Goal: Navigation & Orientation: Find specific page/section

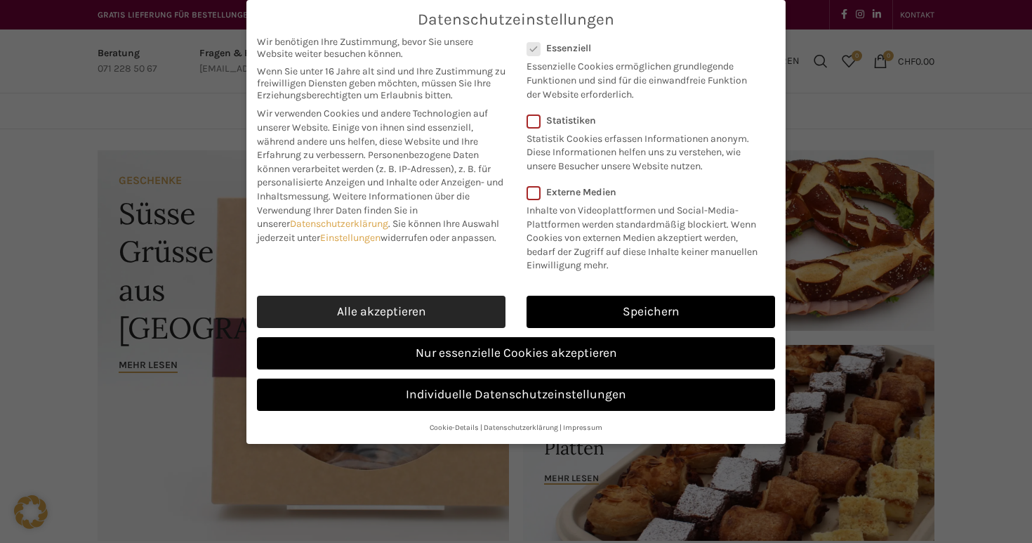
click at [459, 317] on link "Alle akzeptieren" at bounding box center [381, 312] width 249 height 32
checkbox input "true"
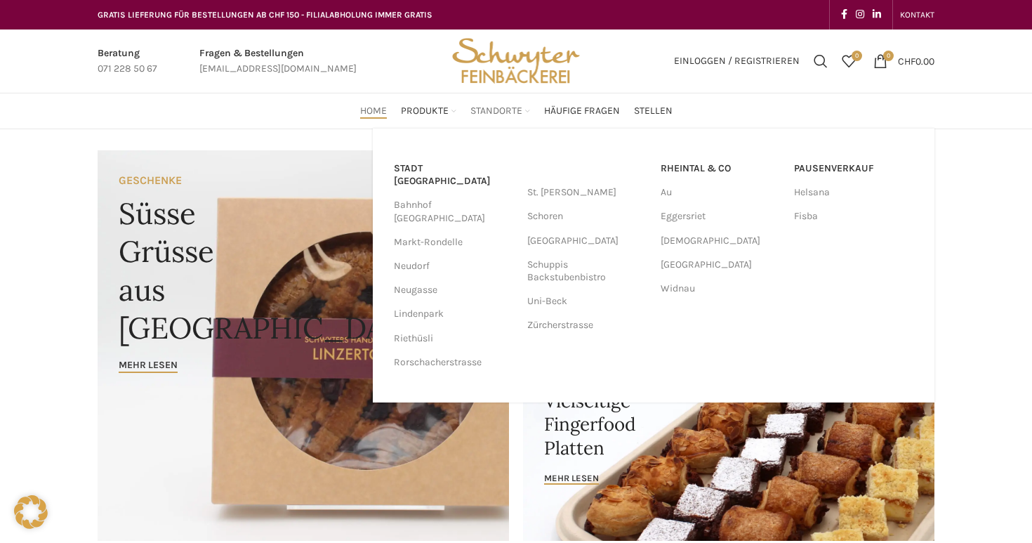
click at [486, 113] on span "Standorte" at bounding box center [497, 111] width 52 height 13
